Goal: Task Accomplishment & Management: Use online tool/utility

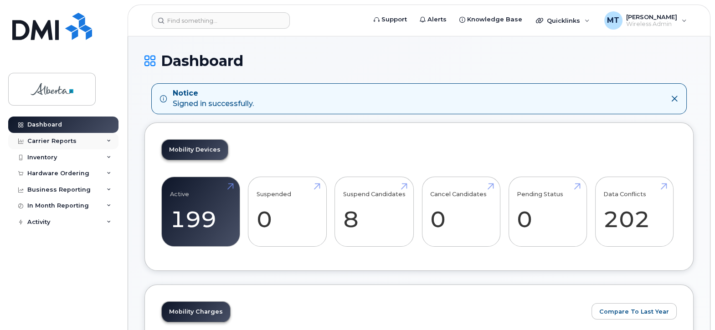
click at [70, 141] on div "Carrier Reports" at bounding box center [51, 141] width 49 height 7
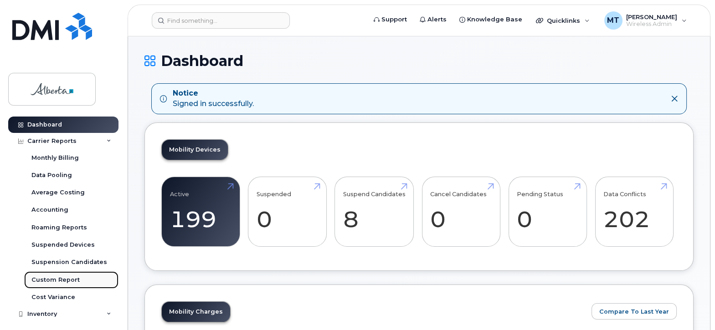
click at [69, 276] on div "Custom Report" at bounding box center [55, 280] width 48 height 8
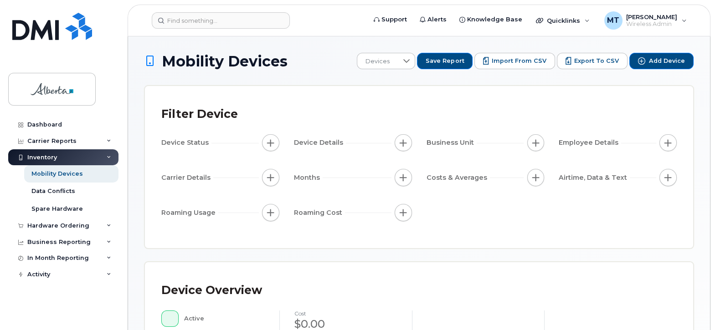
click at [403, 142] on span "button" at bounding box center [402, 142] width 7 height 7
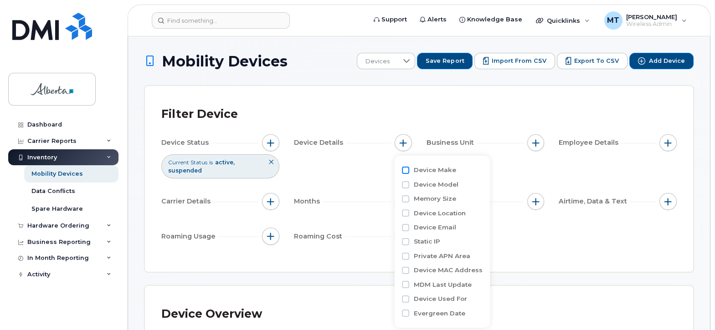
click at [407, 173] on input "Device Make" at bounding box center [405, 170] width 7 height 7
checkbox input "true"
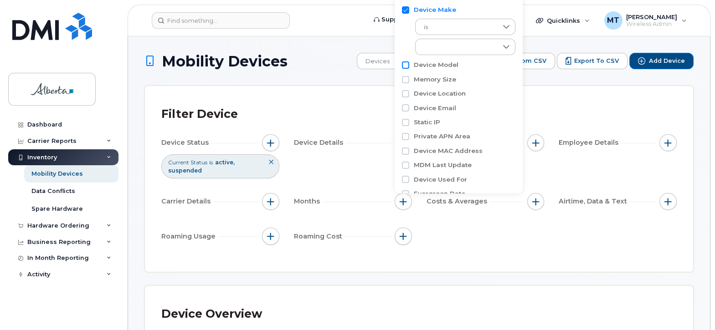
click at [405, 66] on input "Device Model" at bounding box center [405, 64] width 7 height 7
checkbox input "true"
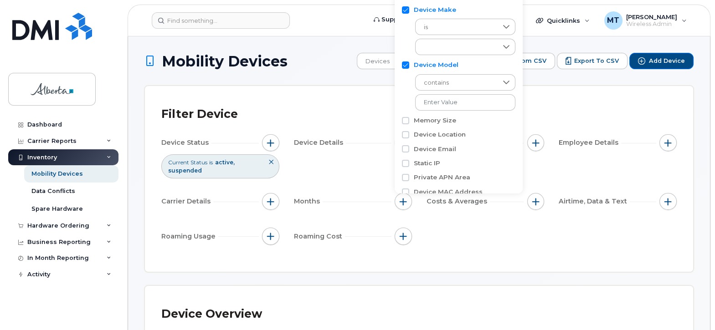
click at [453, 228] on div "Device Status Current Status is active suspended Device Details Business Unit E…" at bounding box center [418, 191] width 515 height 114
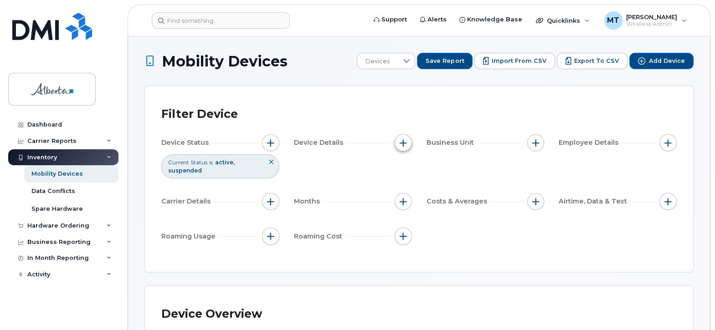
click at [403, 143] on span "button" at bounding box center [402, 142] width 7 height 7
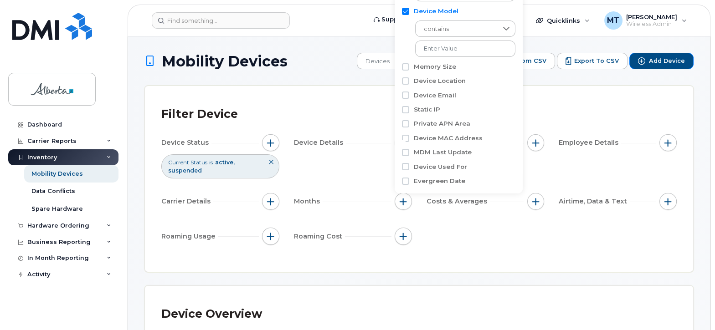
scroll to position [56, 0]
click at [480, 241] on div "Device Status Current Status is active suspended Device Details Business Unit E…" at bounding box center [418, 191] width 515 height 114
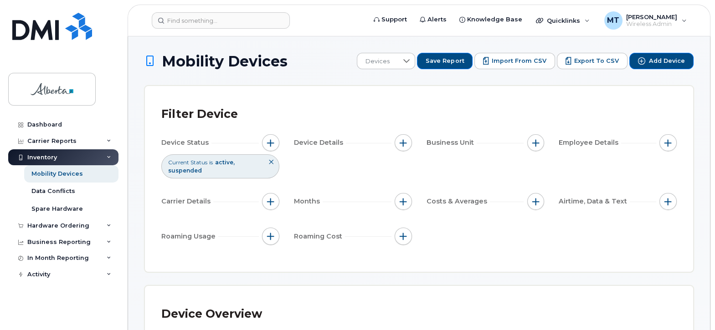
click at [273, 162] on icon at bounding box center [270, 161] width 5 height 5
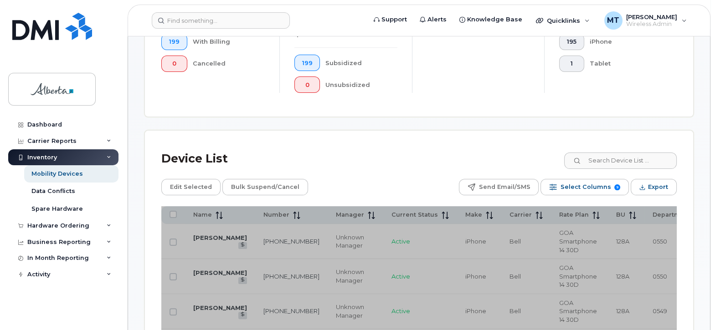
scroll to position [364, 0]
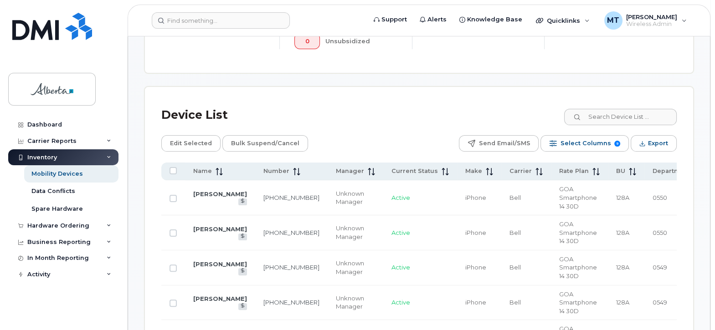
scroll to position [410, 0]
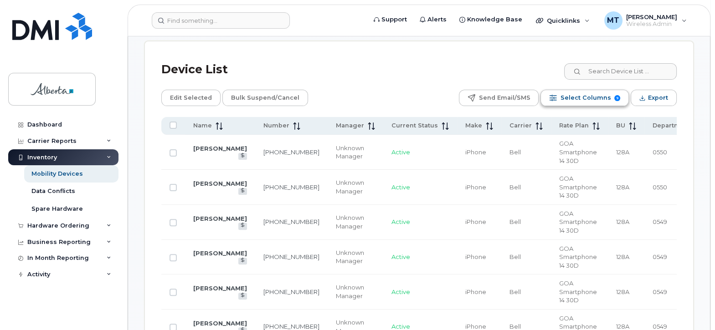
click at [606, 96] on span "Select Columns" at bounding box center [585, 98] width 51 height 14
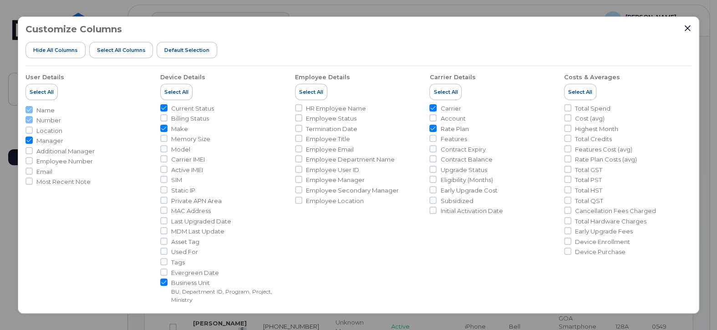
click at [31, 139] on input "Manager" at bounding box center [29, 140] width 7 height 7
checkbox input "false"
click at [163, 148] on input "Model" at bounding box center [163, 148] width 7 height 7
checkbox input "true"
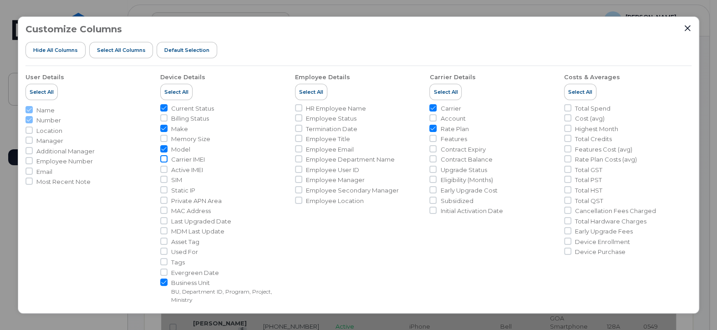
click at [163, 160] on input "Carrier IMEI" at bounding box center [163, 158] width 7 height 7
checkbox input "true"
click at [164, 179] on input "SIM" at bounding box center [163, 179] width 7 height 7
checkbox input "true"
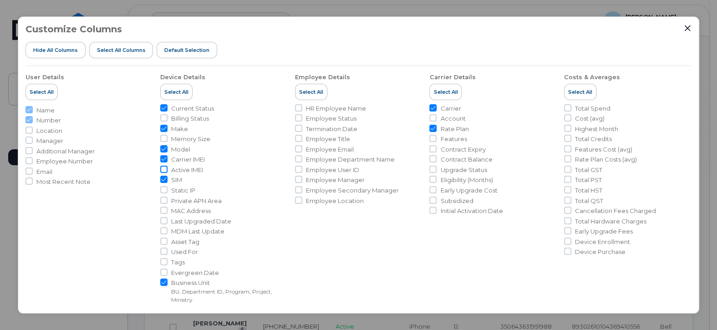
click at [163, 170] on input "Active IMEI" at bounding box center [163, 169] width 7 height 7
checkbox input "true"
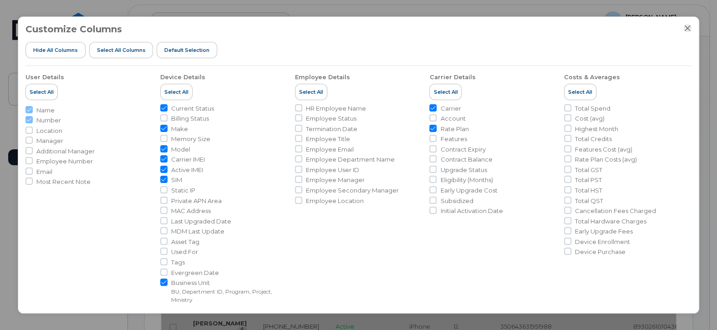
click at [690, 27] on icon "Close" at bounding box center [687, 28] width 7 height 7
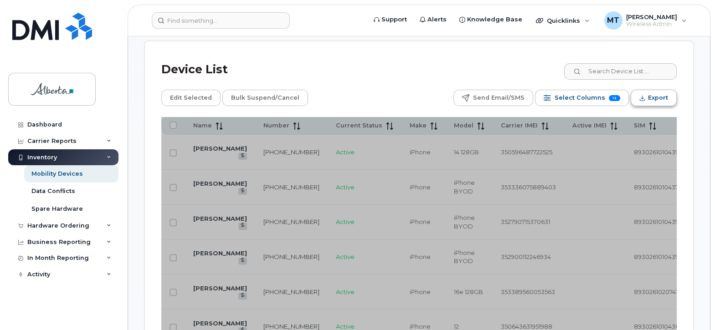
click at [665, 100] on span "Export" at bounding box center [658, 98] width 20 height 14
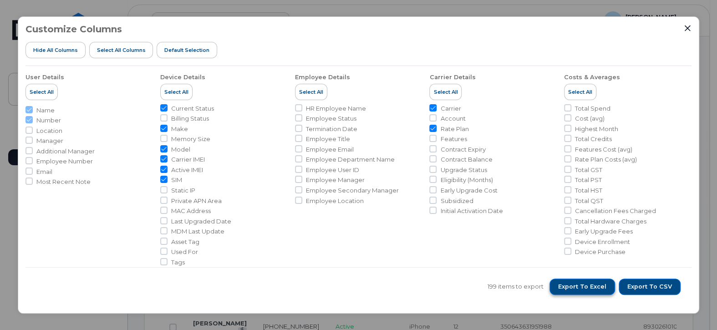
click at [591, 289] on span "Export to Excel" at bounding box center [582, 287] width 48 height 8
click at [687, 28] on icon "Close" at bounding box center [687, 29] width 6 height 6
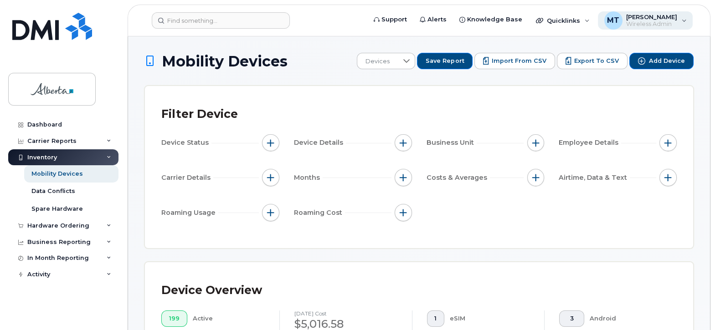
click at [682, 17] on div "MT [PERSON_NAME] Wireless Admin" at bounding box center [644, 20] width 95 height 18
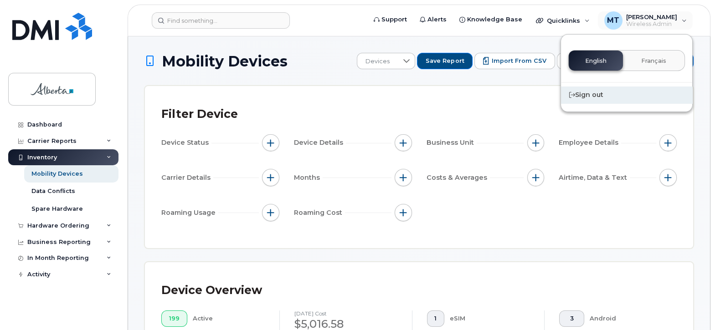
click at [583, 96] on div "Sign out" at bounding box center [626, 95] width 131 height 17
